Goal: Communication & Community: Ask a question

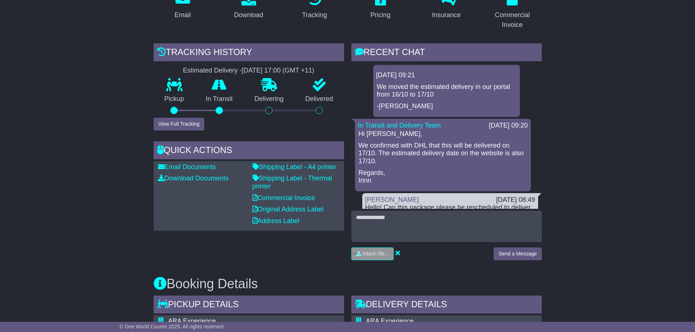
scroll to position [146, 0]
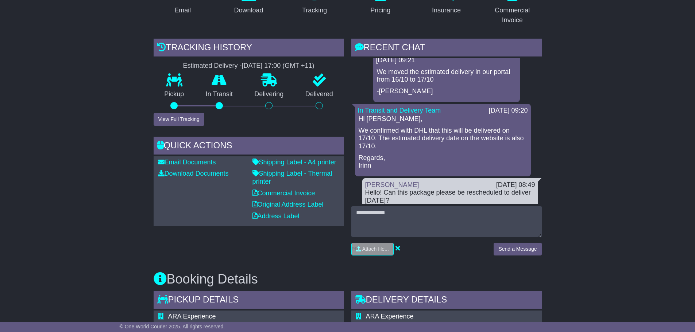
scroll to position [0, 0]
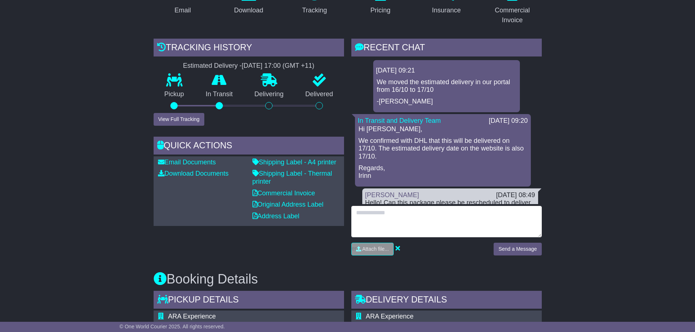
click at [430, 220] on textarea at bounding box center [446, 221] width 190 height 31
click at [437, 219] on textarea at bounding box center [446, 221] width 190 height 31
click at [437, 221] on textarea at bounding box center [446, 221] width 190 height 31
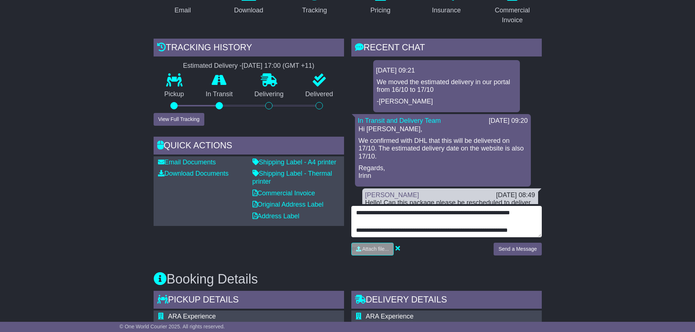
scroll to position [23, 0]
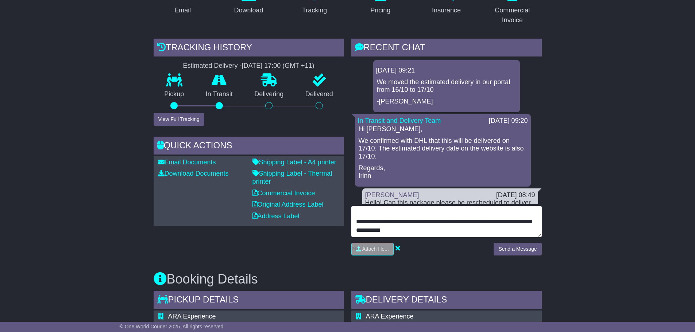
type textarea "**********"
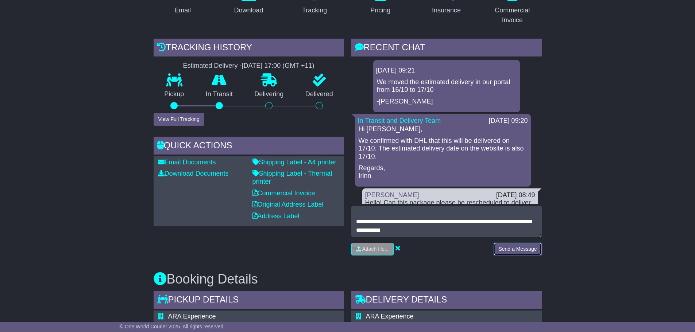
click at [508, 248] on button "Send a Message" at bounding box center [518, 249] width 48 height 13
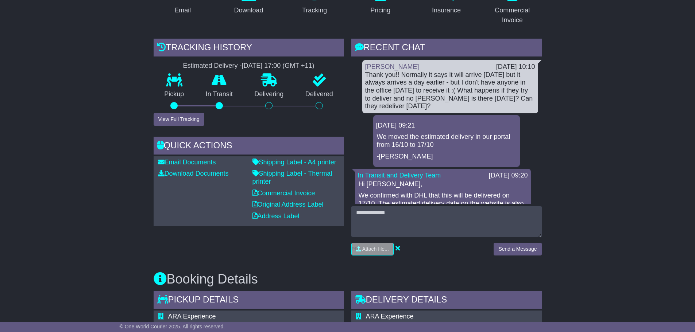
click at [468, 158] on p "-[PERSON_NAME]" at bounding box center [446, 157] width 139 height 8
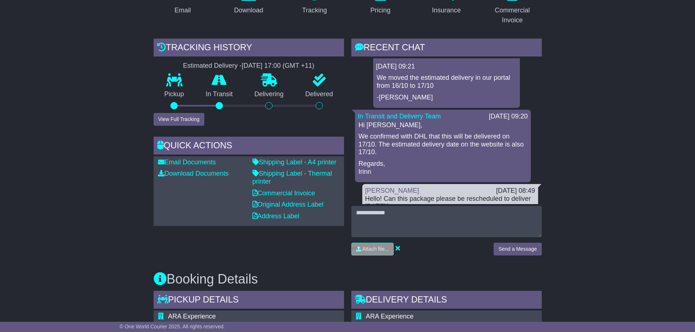
scroll to position [70, 0]
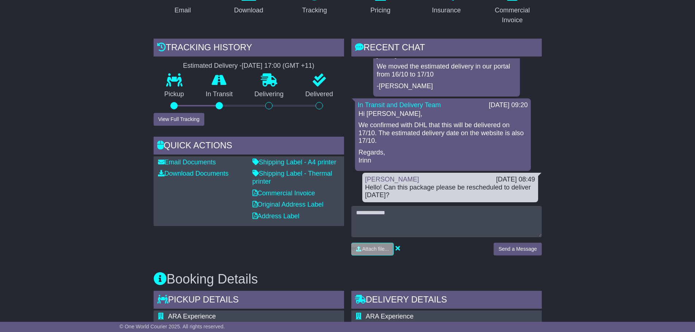
click at [459, 140] on p "We confirmed with DHL that this will be delivered on 17/10. The estimated deliv…" at bounding box center [443, 133] width 169 height 24
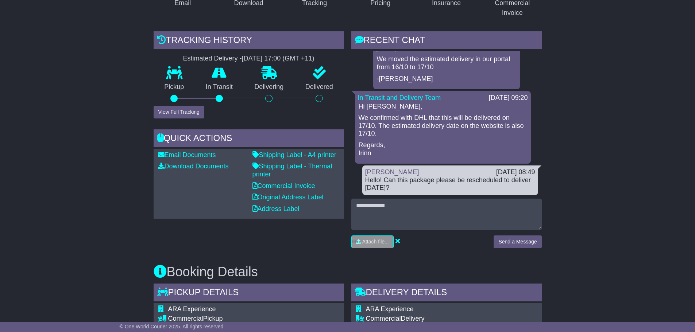
scroll to position [0, 0]
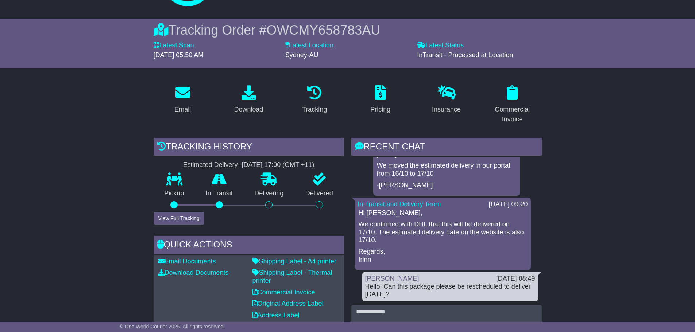
scroll to position [109, 0]
